Goal: Task Accomplishment & Management: Use online tool/utility

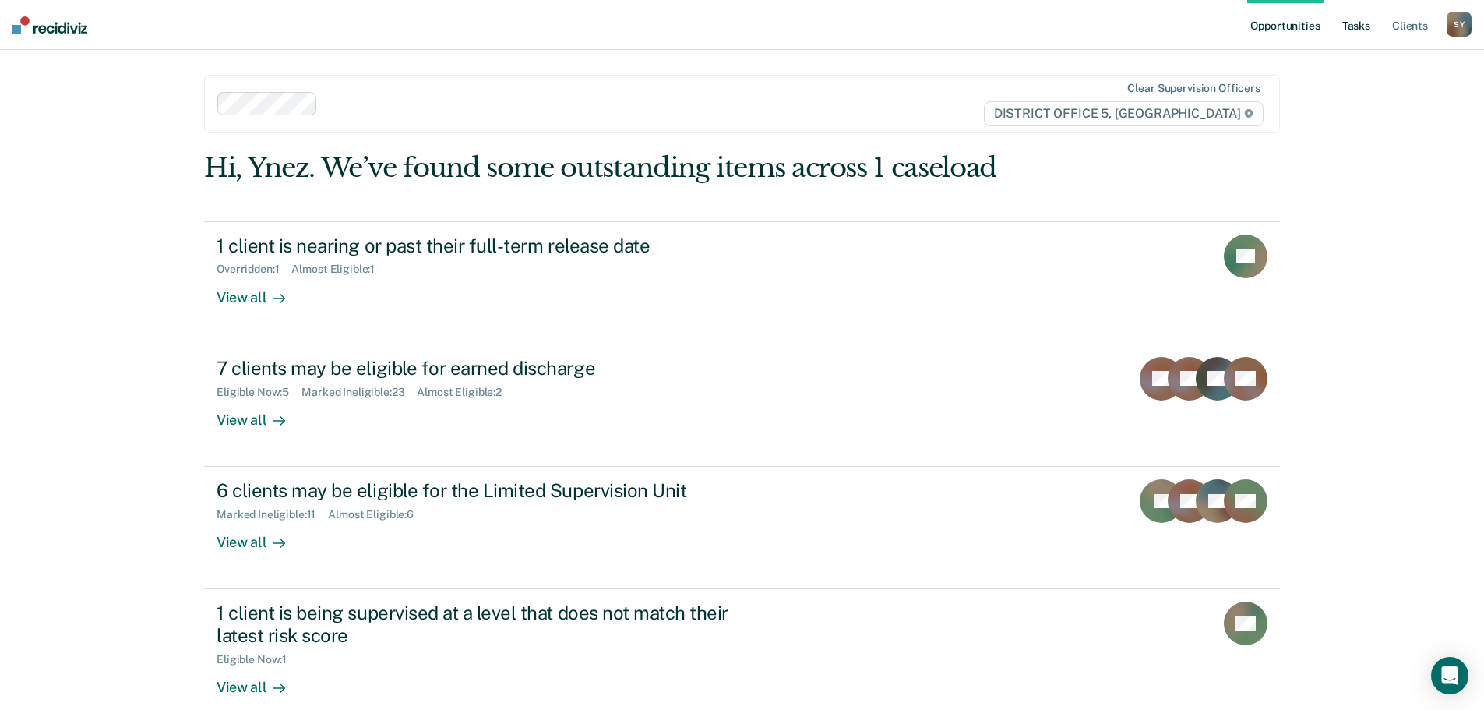
click at [1364, 17] on link "Tasks" at bounding box center [1356, 25] width 34 height 50
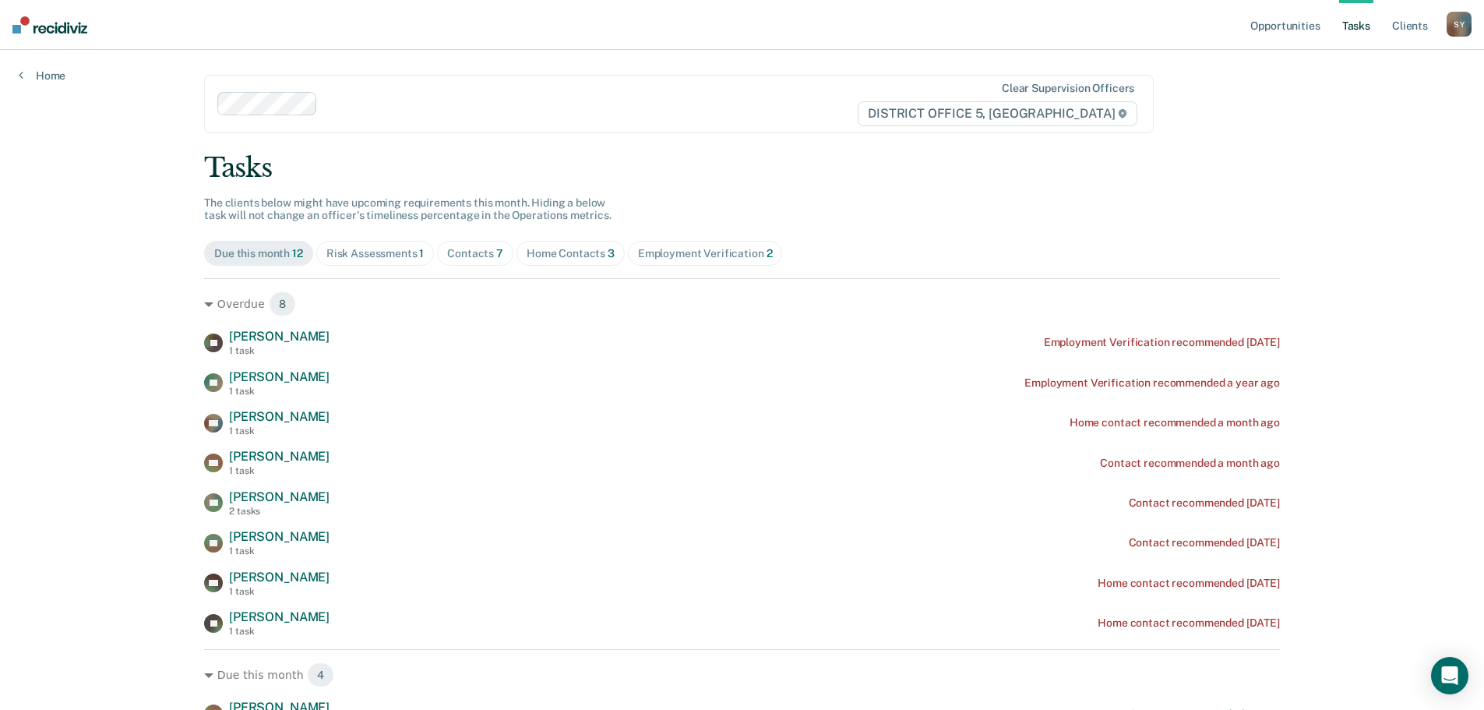
scroll to position [78, 0]
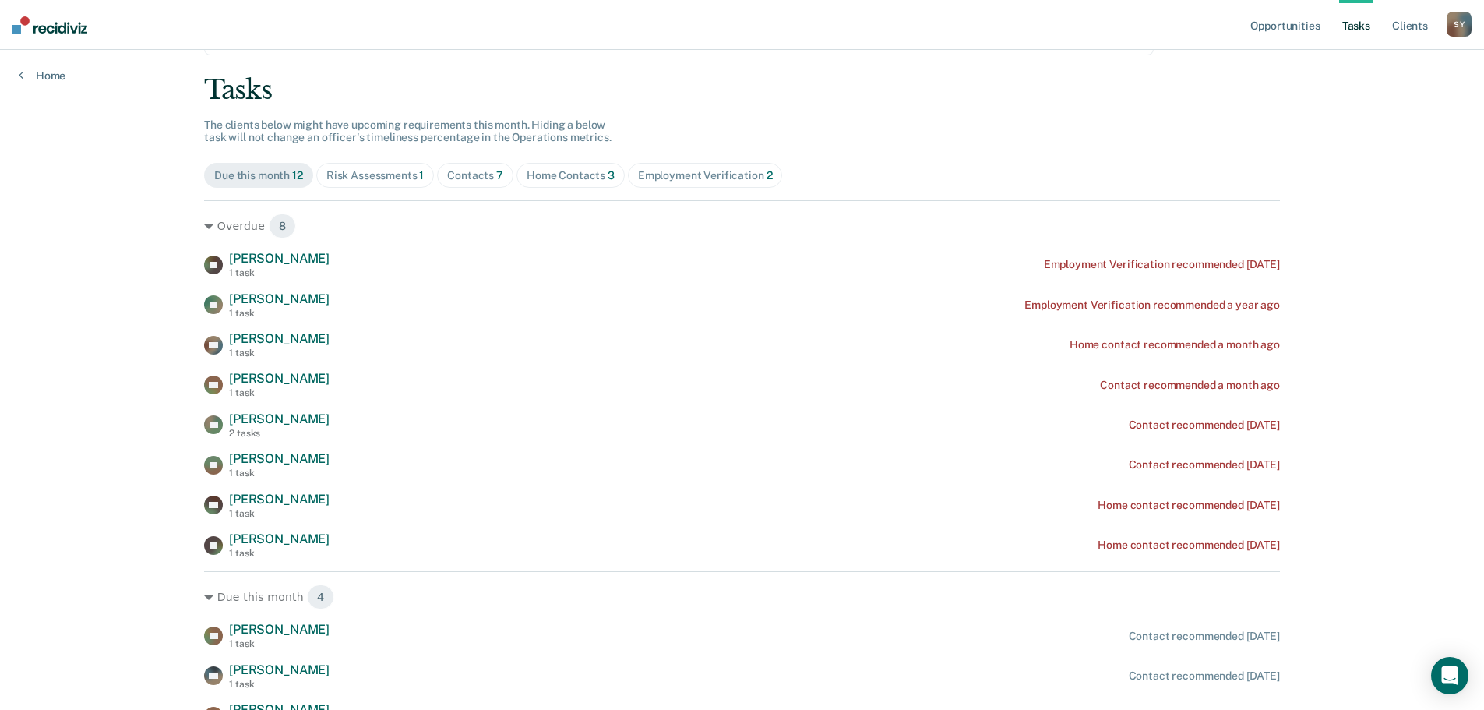
click at [395, 180] on div "Risk Assessments 1" at bounding box center [375, 175] width 98 height 13
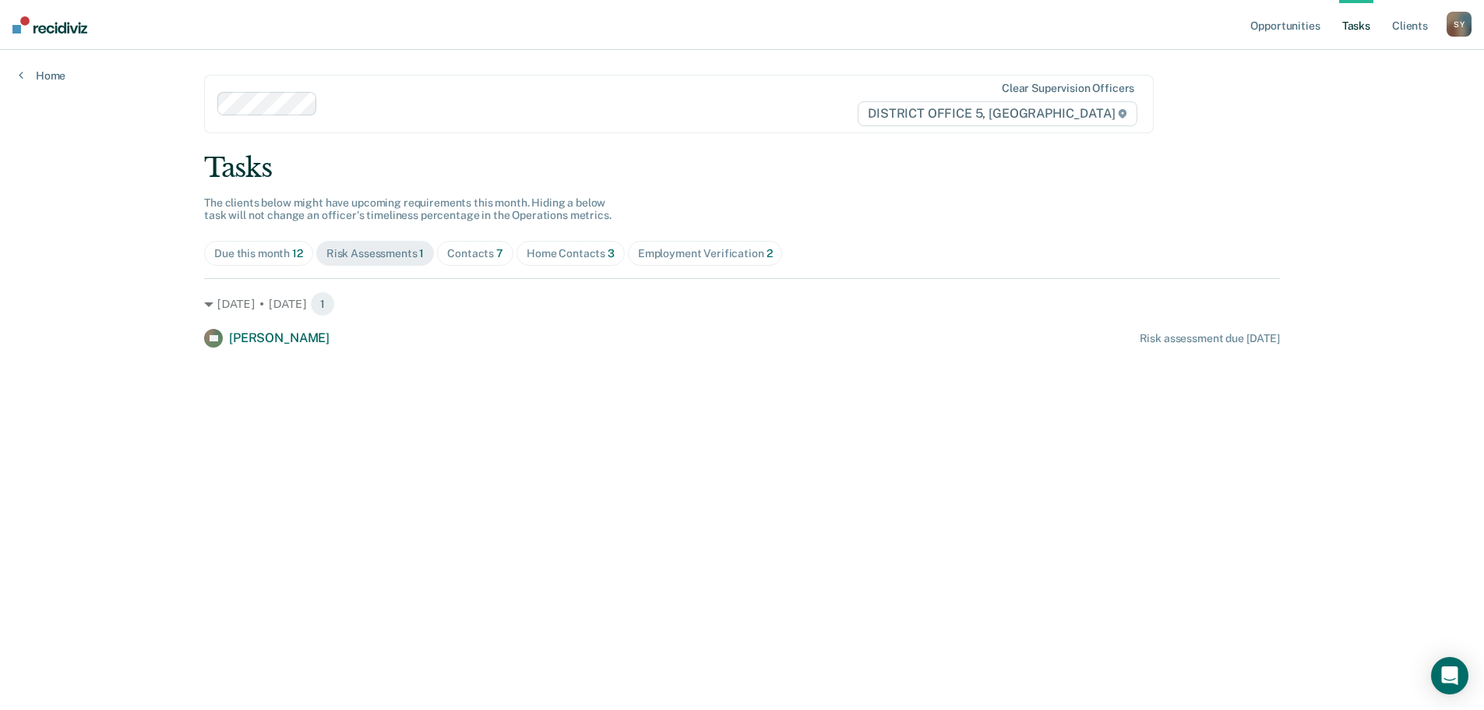
scroll to position [0, 0]
click at [256, 260] on span "Due this month 12" at bounding box center [260, 253] width 109 height 25
